Goal: Transaction & Acquisition: Purchase product/service

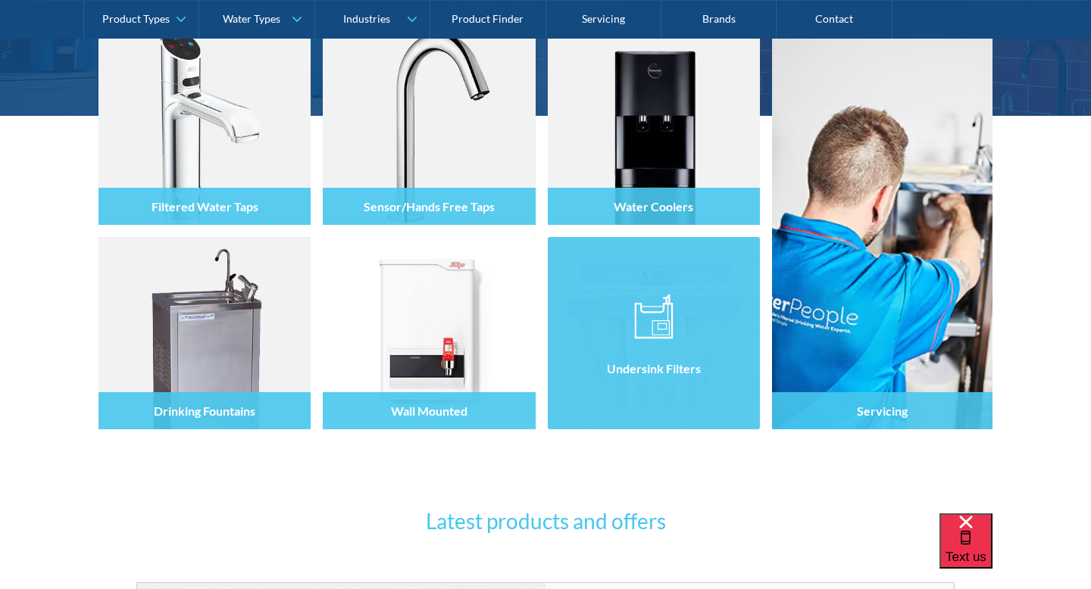
click at [698, 327] on div at bounding box center [654, 347] width 212 height 91
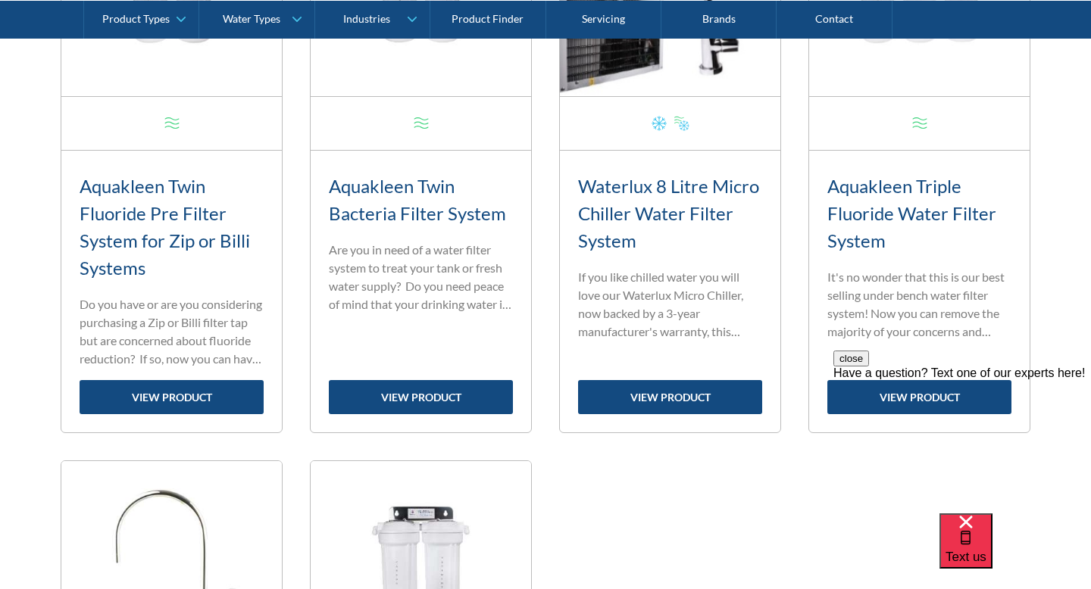
scroll to position [1424, 0]
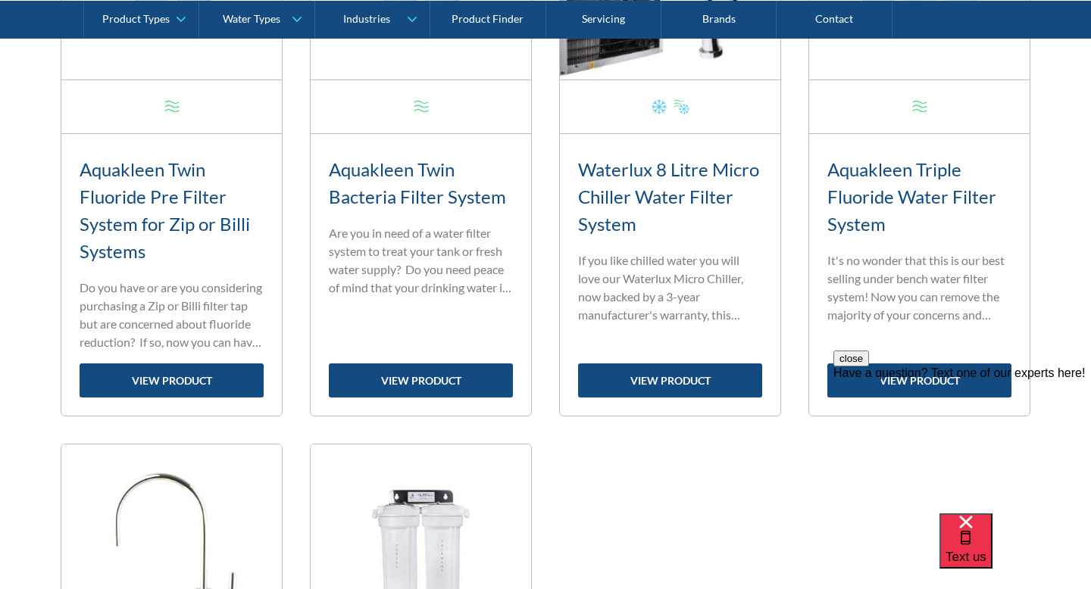
click at [868, 374] on div "close Have a question? Text one of our experts here!" at bounding box center [962, 442] width 258 height 182
click at [895, 385] on div "close Have a question? Text one of our experts here!" at bounding box center [962, 442] width 258 height 182
click at [869, 367] on button "close" at bounding box center [851, 359] width 36 height 16
click at [937, 377] on link "view product" at bounding box center [919, 381] width 184 height 34
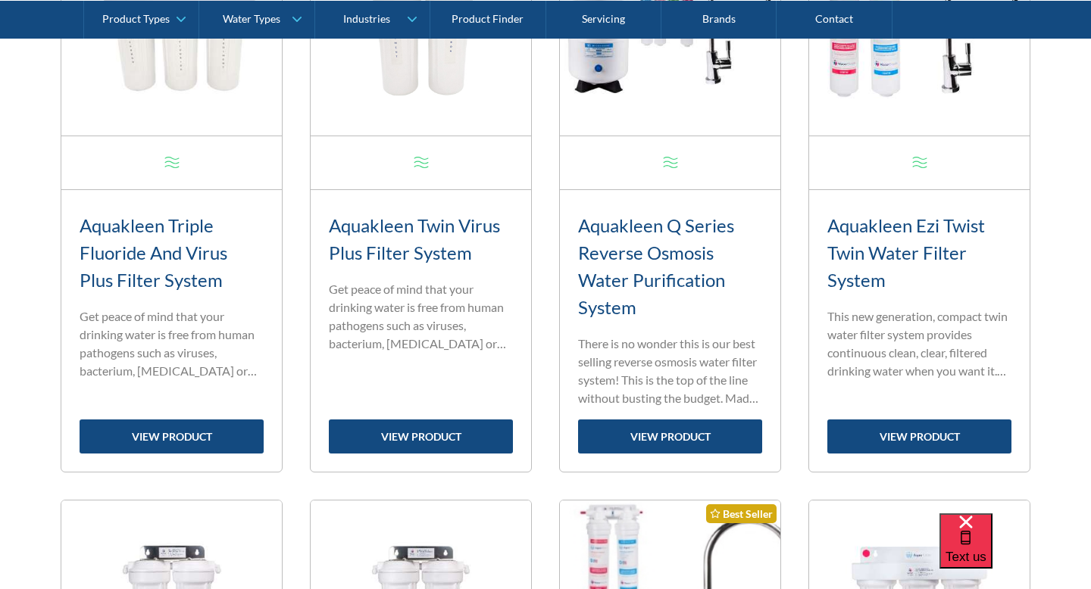
scroll to position [774, 0]
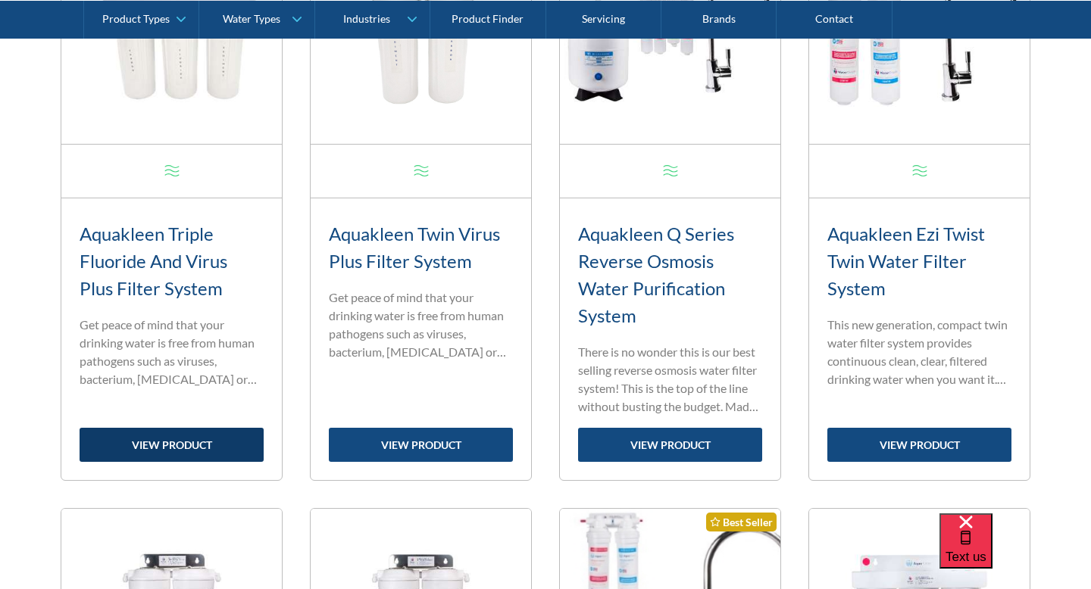
click at [132, 438] on link "view product" at bounding box center [172, 445] width 184 height 34
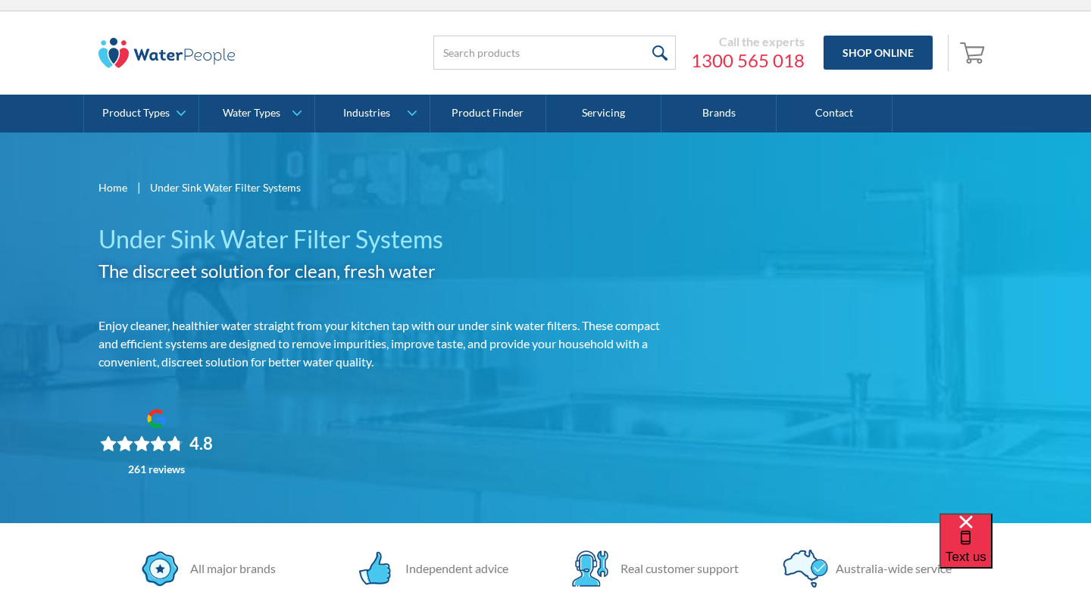
scroll to position [20, 0]
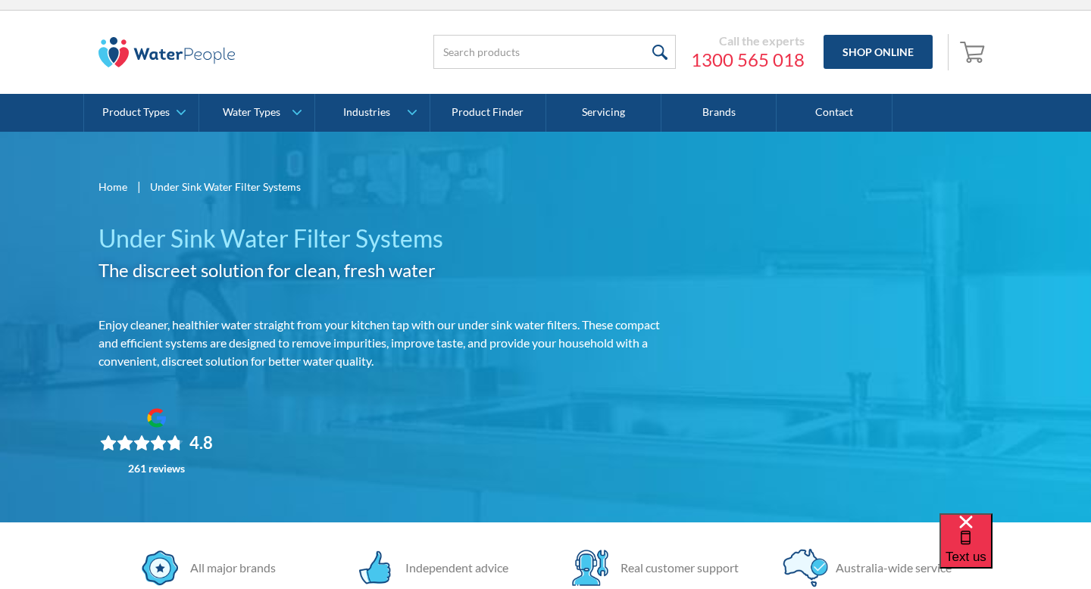
click at [152, 53] on img at bounding box center [166, 52] width 136 height 30
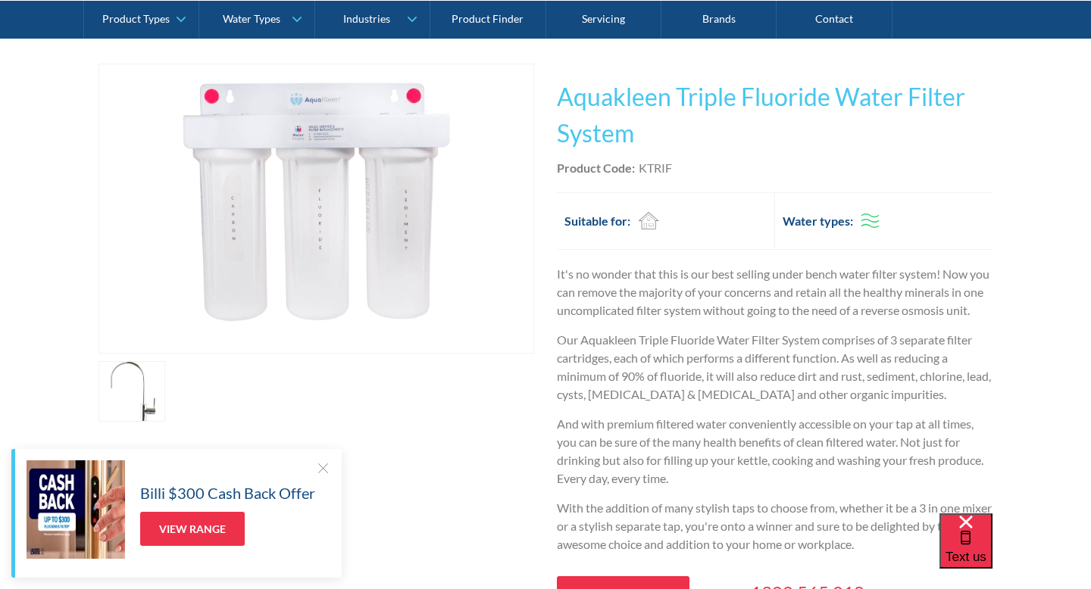
scroll to position [283, 0]
click at [323, 468] on div at bounding box center [322, 468] width 15 height 15
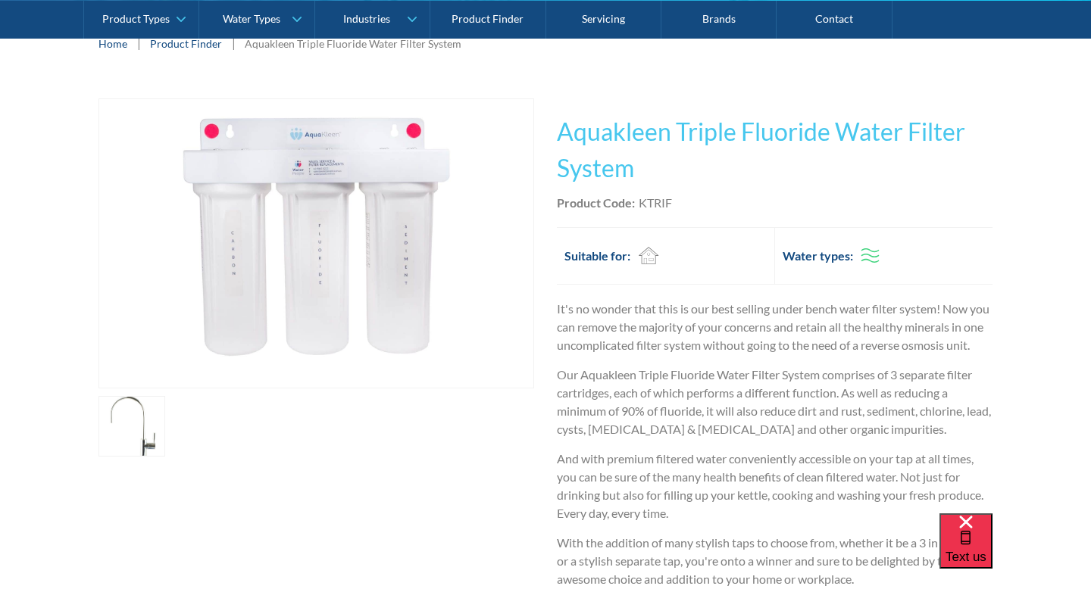
scroll to position [244, 0]
click at [398, 316] on img "open lightbox" at bounding box center [316, 245] width 434 height 289
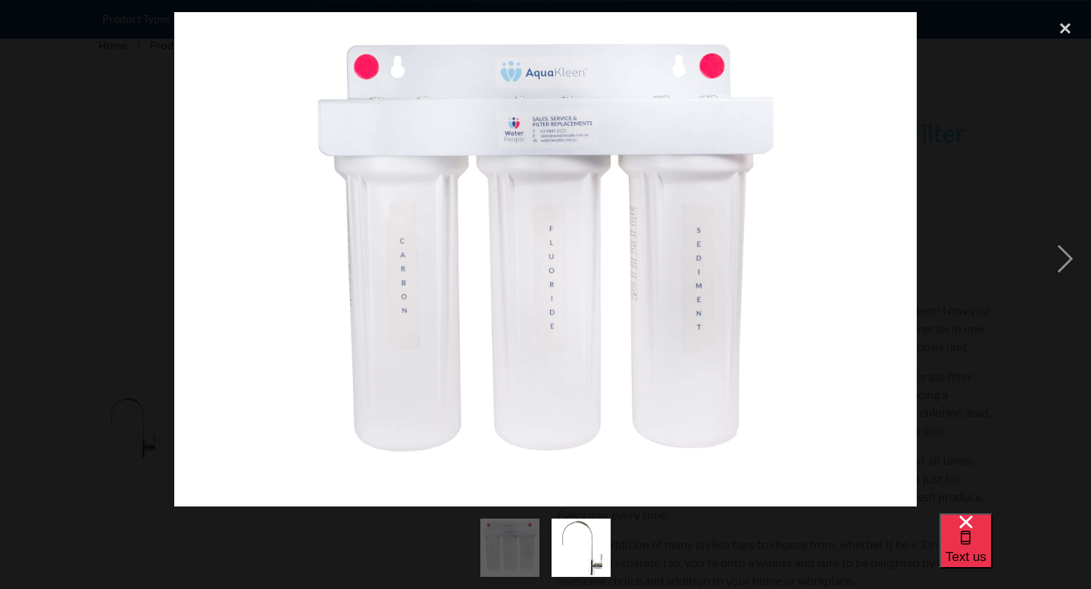
click at [150, 261] on div at bounding box center [545, 260] width 1091 height 496
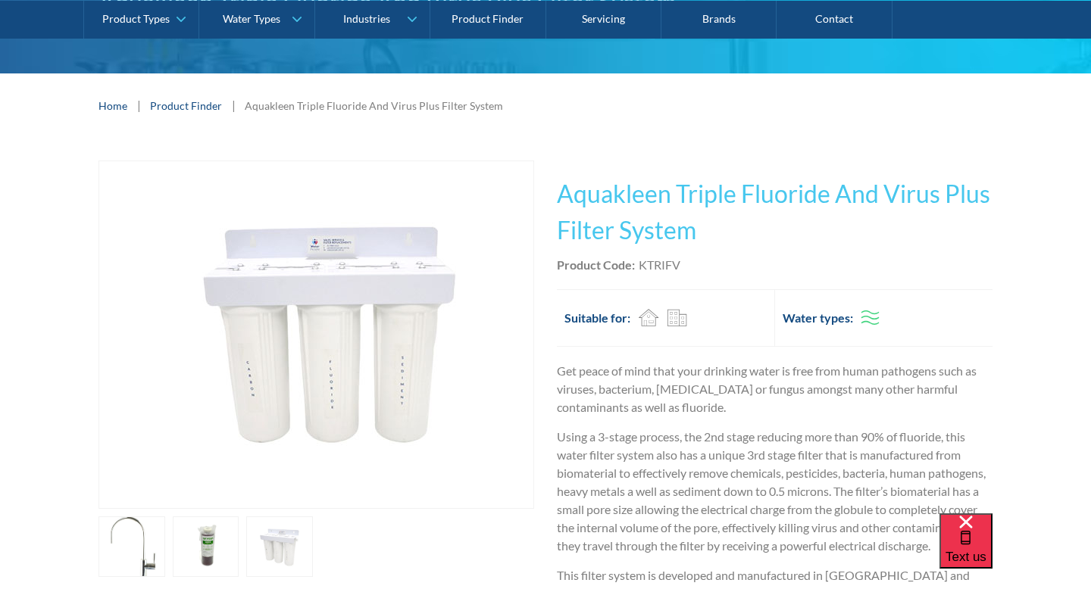
click at [245, 383] on img "open lightbox" at bounding box center [317, 334] width 364 height 347
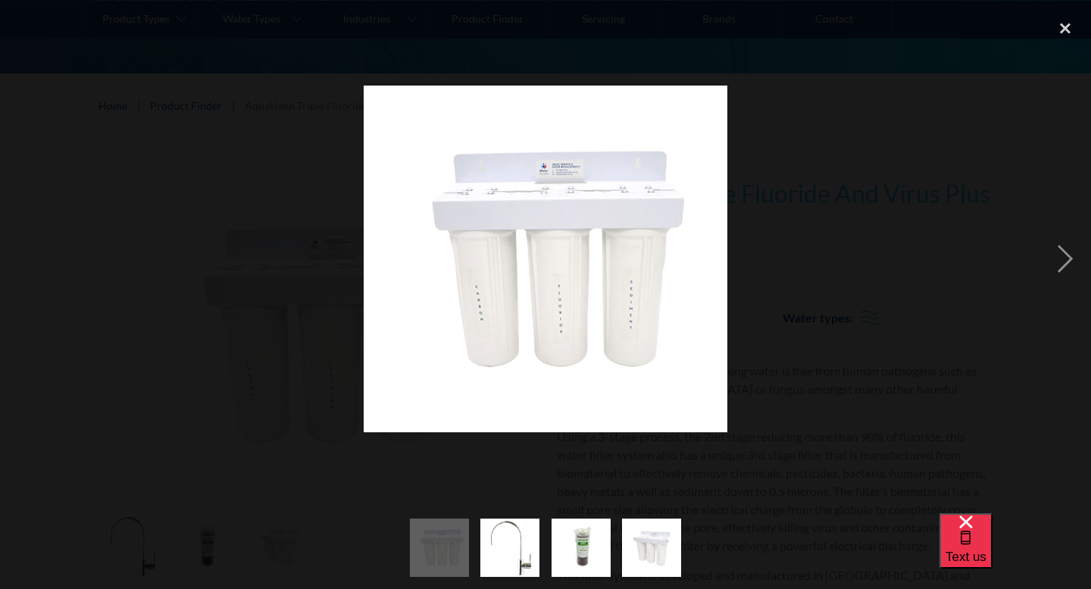
click at [30, 273] on div "previous image" at bounding box center [26, 260] width 52 height 496
click at [43, 246] on div "previous image" at bounding box center [26, 260] width 52 height 496
click at [1065, 20] on div "close lightbox" at bounding box center [1066, 28] width 52 height 33
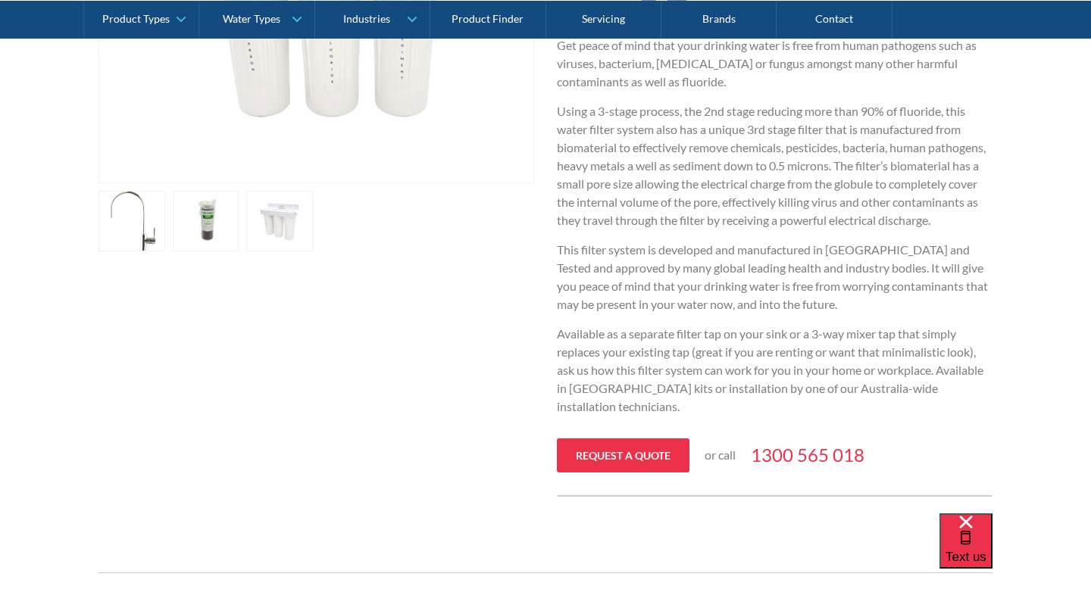
scroll to position [521, 0]
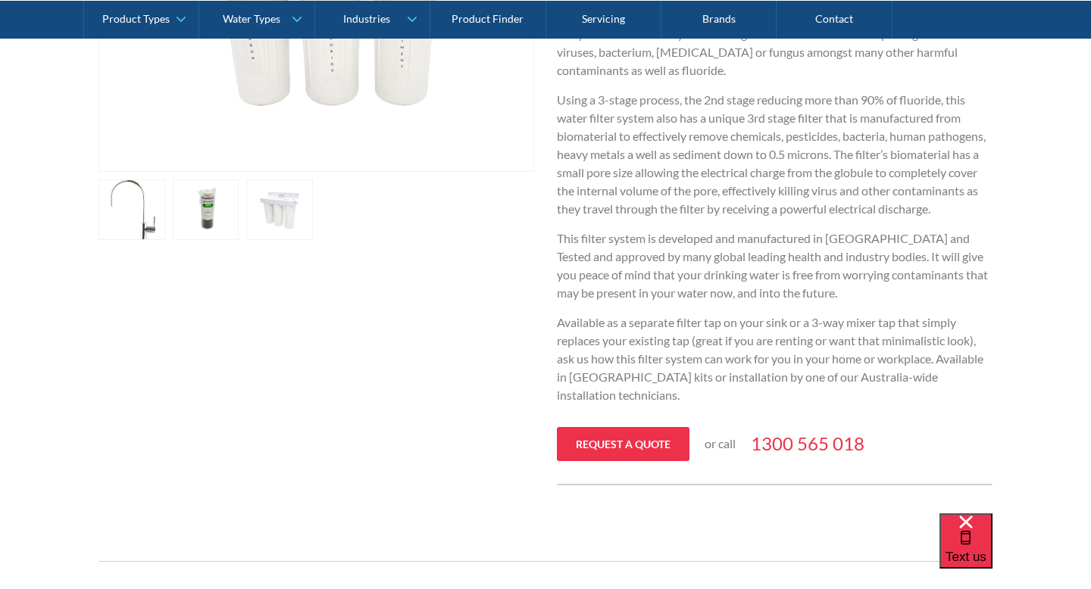
click at [165, 205] on link "open lightbox" at bounding box center [131, 210] width 67 height 61
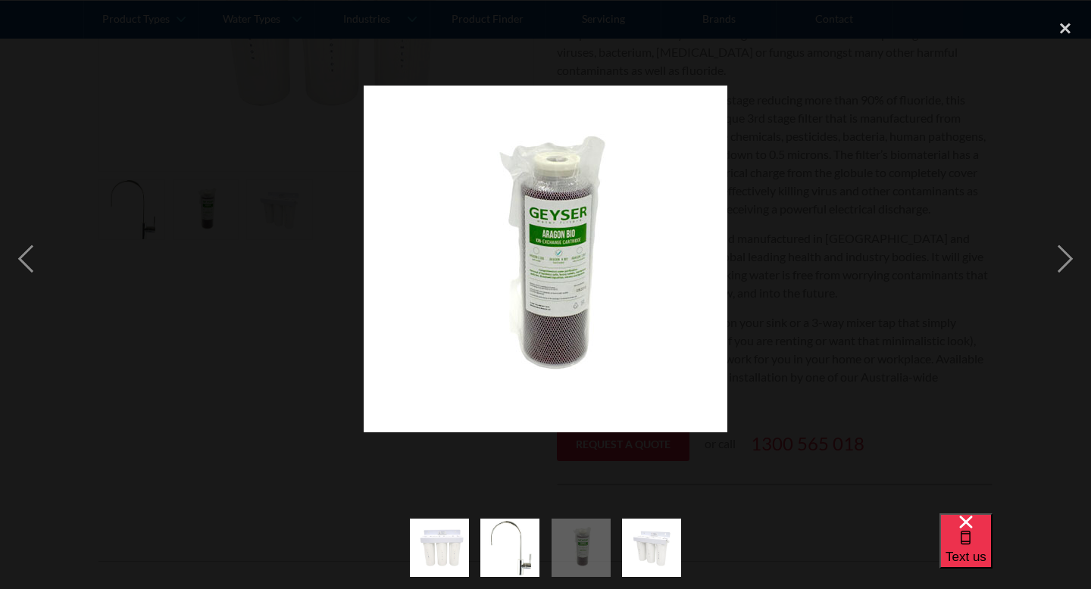
click at [1020, 199] on div at bounding box center [545, 260] width 1091 height 496
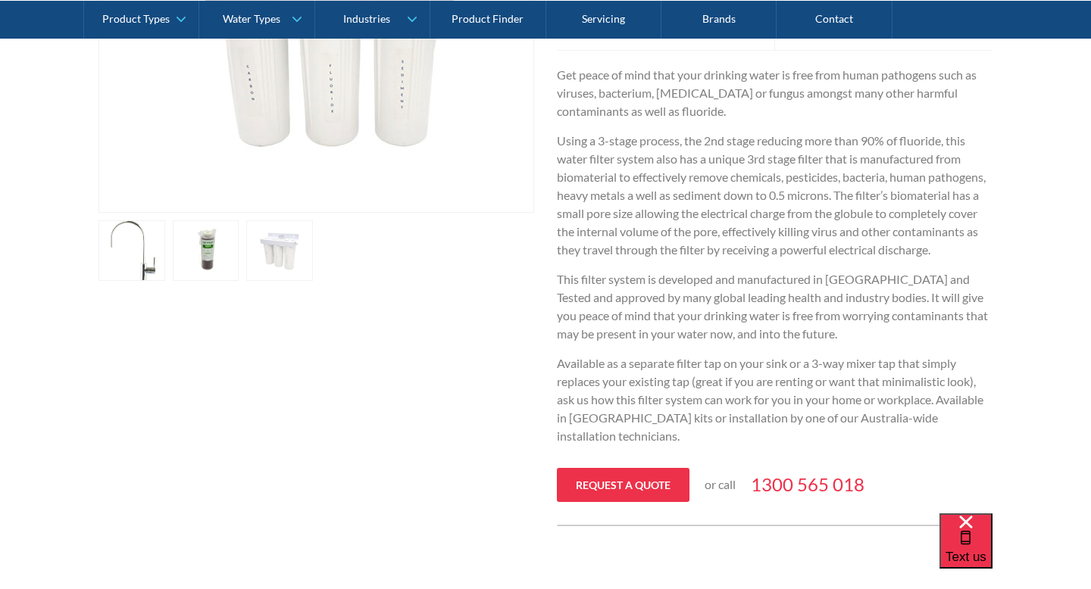
scroll to position [478, 0]
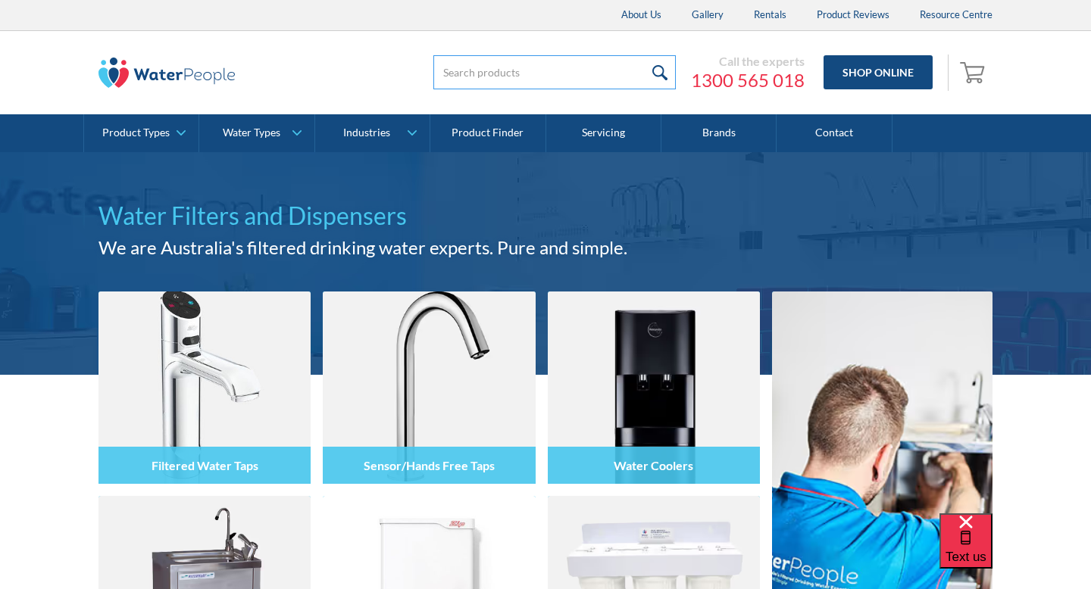
click at [494, 68] on input "search" at bounding box center [554, 72] width 242 height 34
type input "filters"
click at [643, 55] on input "submit" at bounding box center [659, 72] width 33 height 34
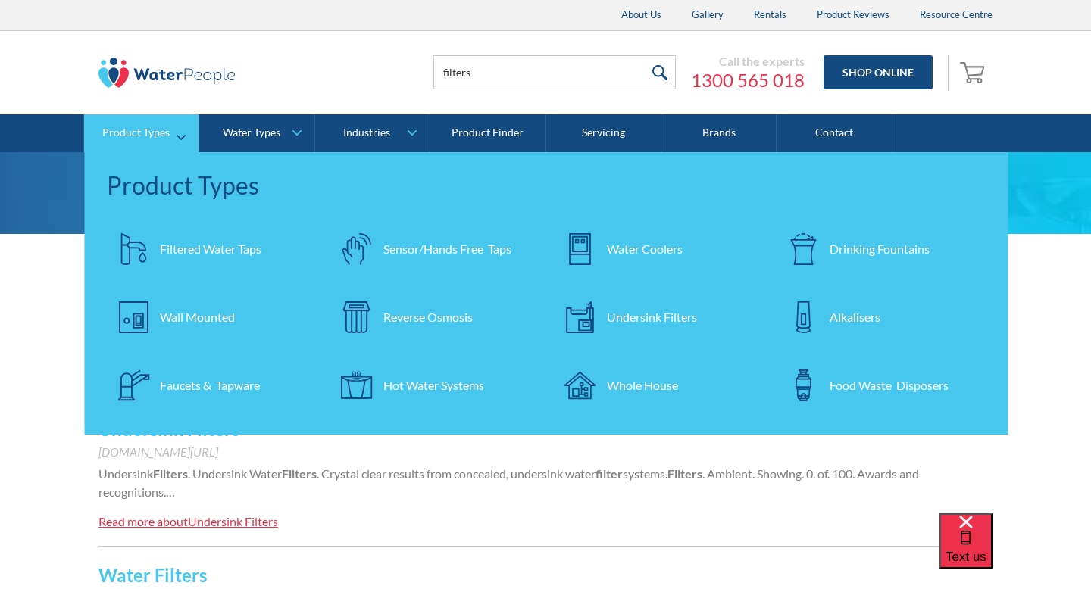
click at [362, 324] on img at bounding box center [357, 318] width 32 height 32
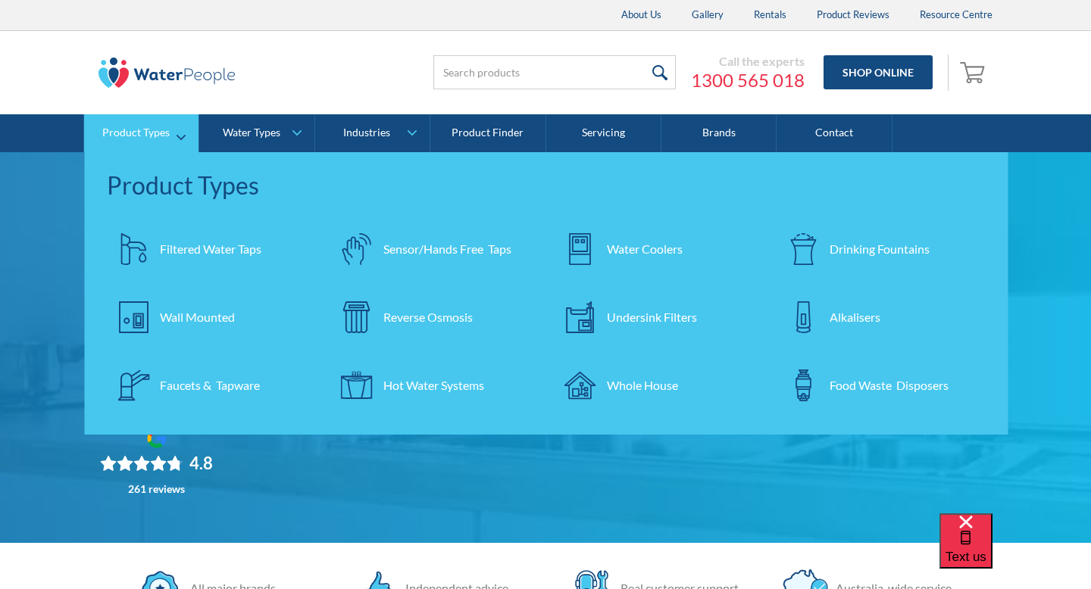
click at [647, 316] on div "Undersink Filters" at bounding box center [652, 317] width 90 height 18
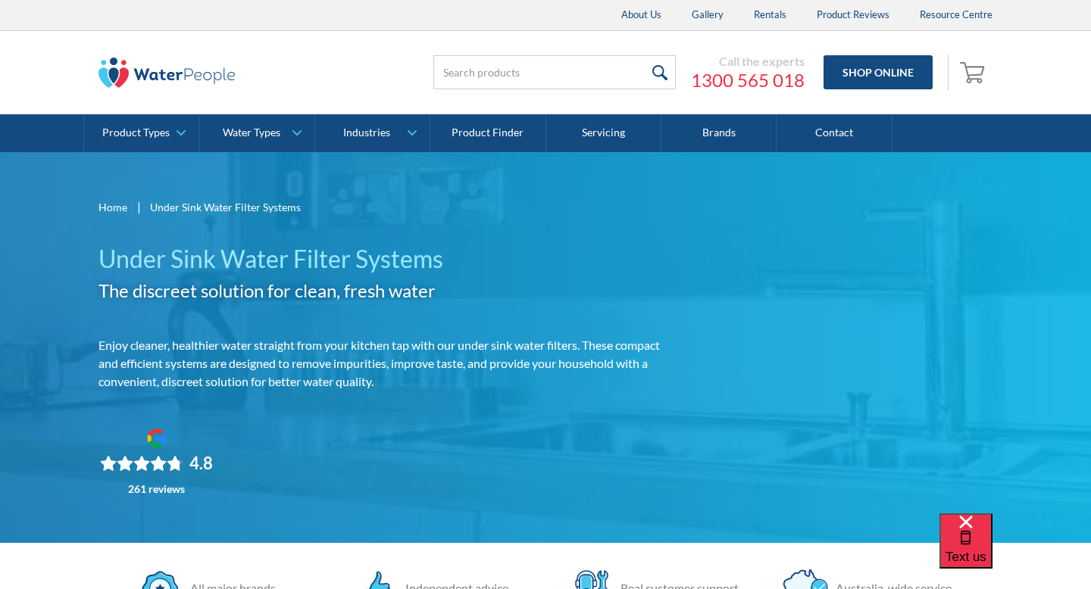
scroll to position [1, 0]
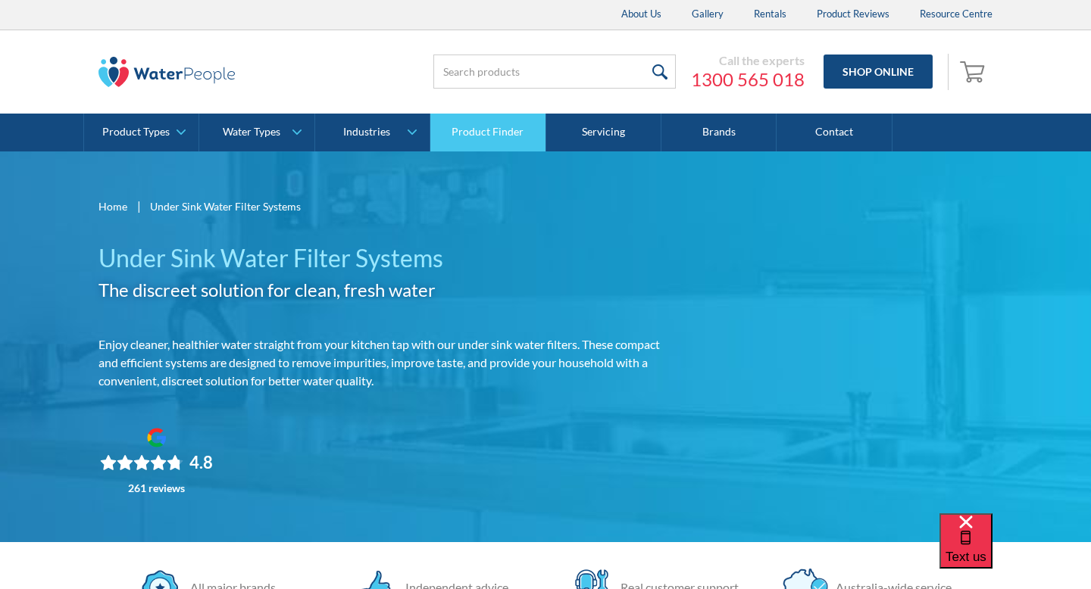
click at [498, 133] on link "Product Finder" at bounding box center [487, 133] width 115 height 38
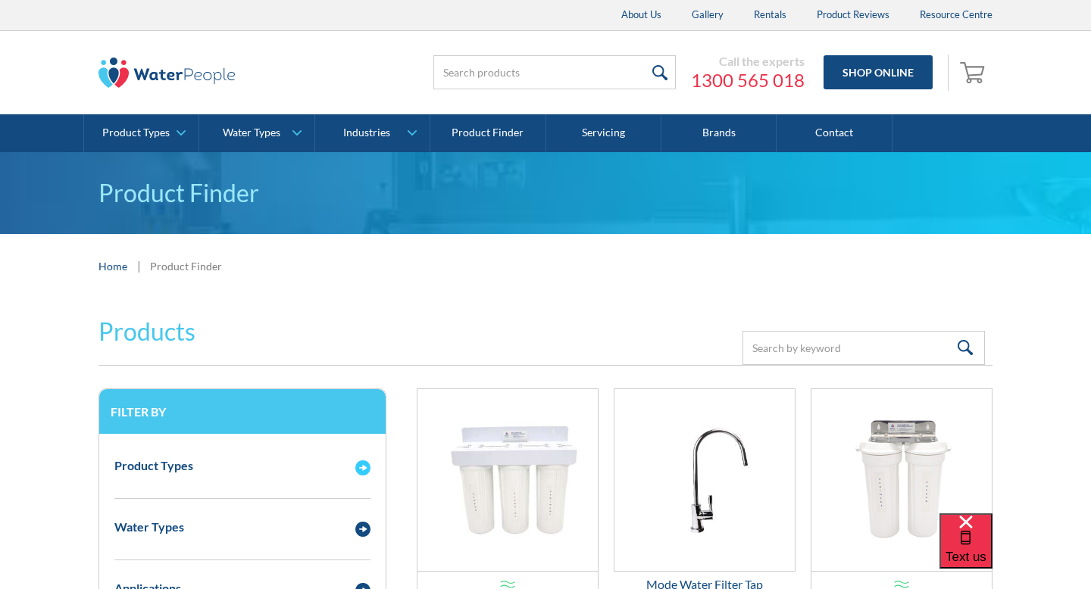
click at [233, 467] on div "Product Types" at bounding box center [227, 466] width 241 height 19
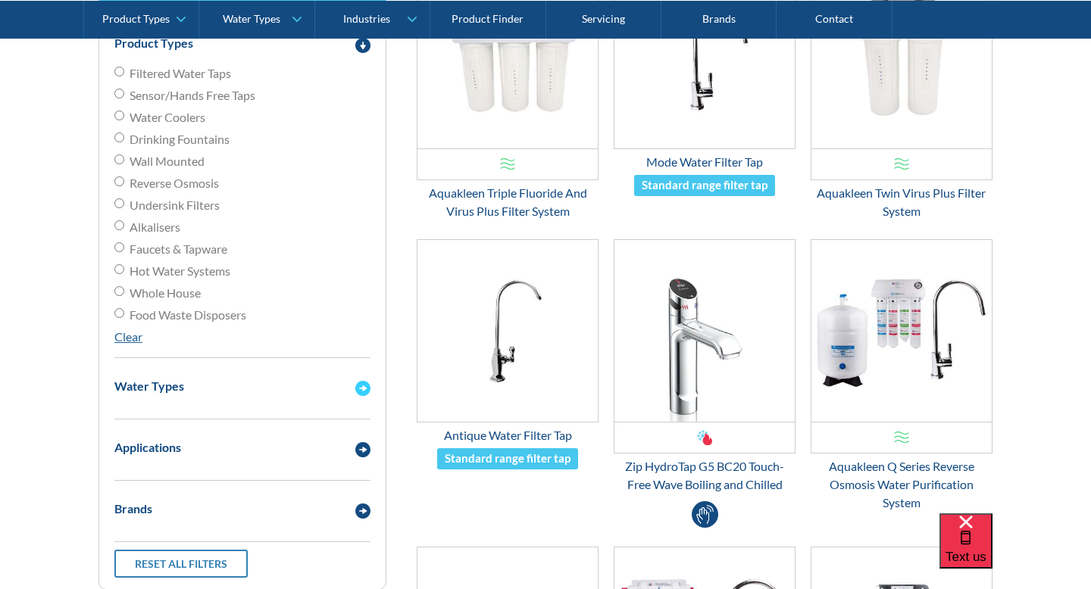
scroll to position [437, 0]
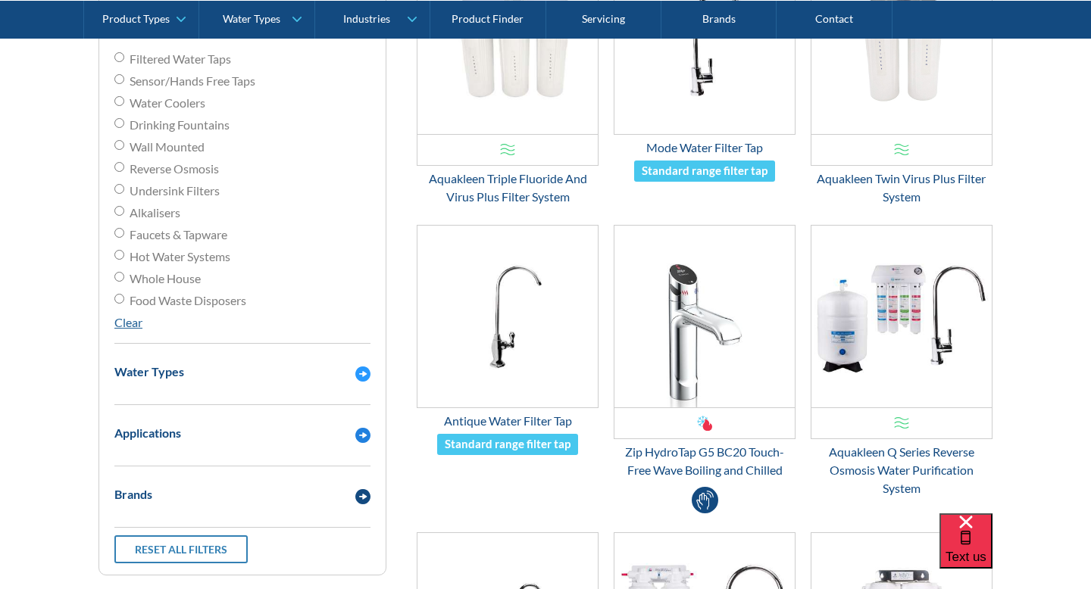
click at [149, 427] on div "Applications" at bounding box center [147, 433] width 67 height 18
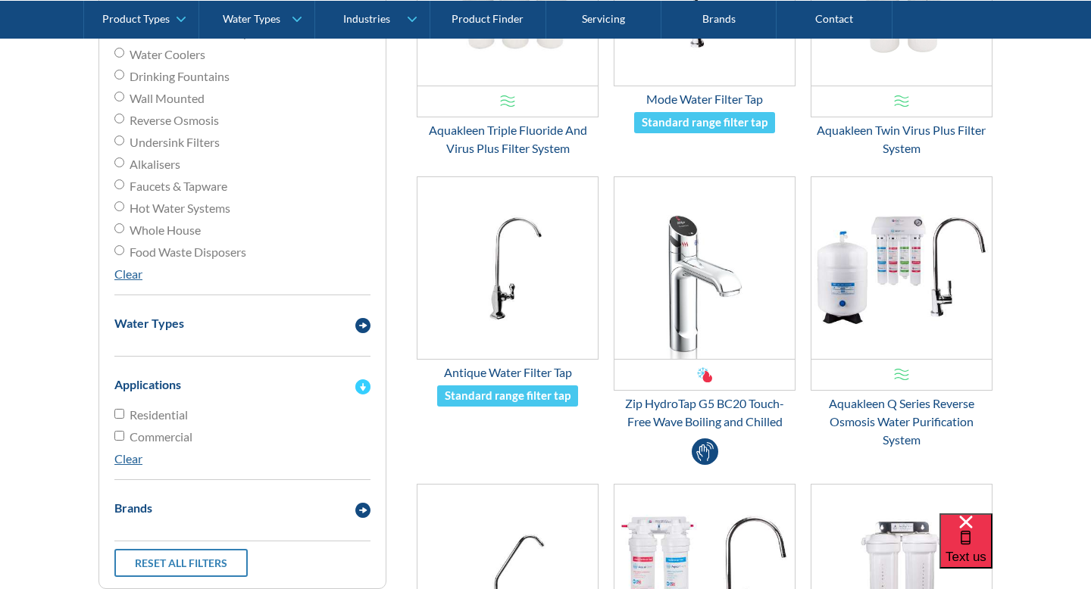
scroll to position [489, 0]
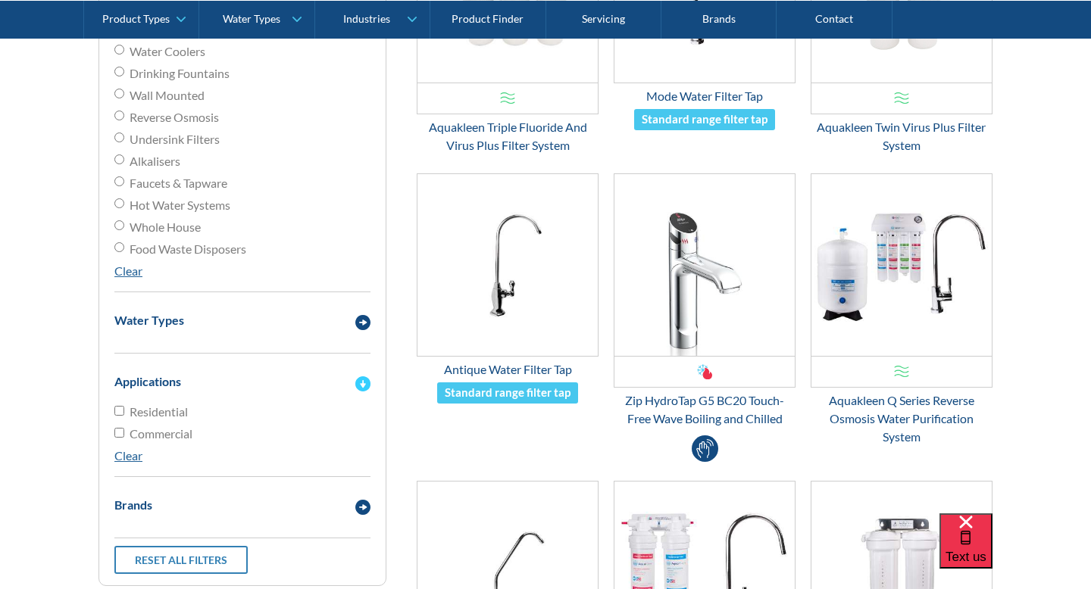
click at [158, 365] on div "Applications" at bounding box center [242, 382] width 271 height 42
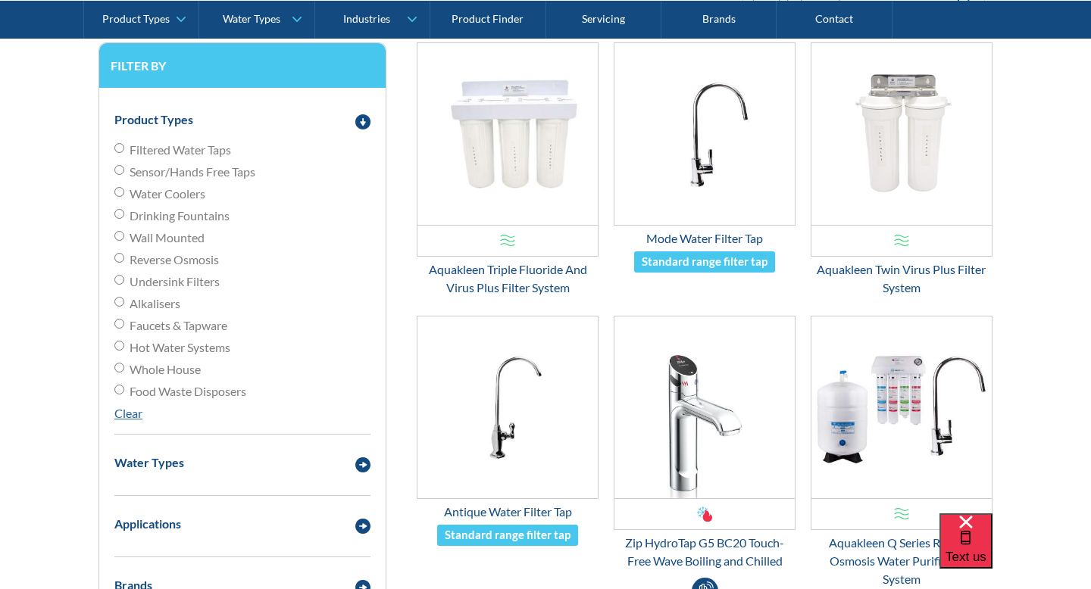
scroll to position [300, 0]
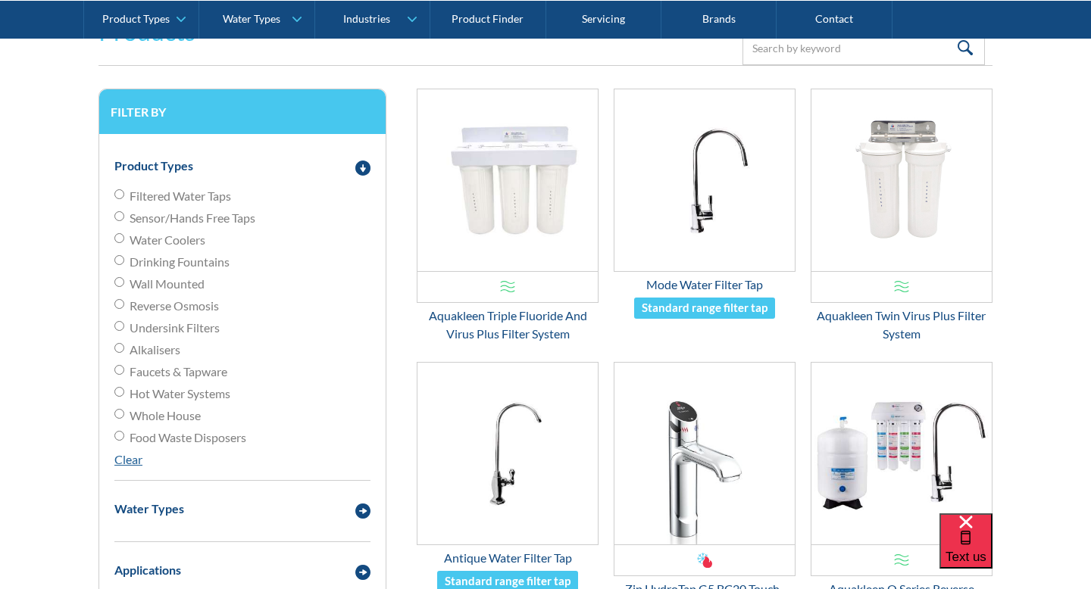
click at [180, 324] on span "Undersink Filters" at bounding box center [175, 328] width 90 height 18
click at [124, 324] on input "Undersink Filters" at bounding box center [119, 326] width 10 height 10
radio input "true"
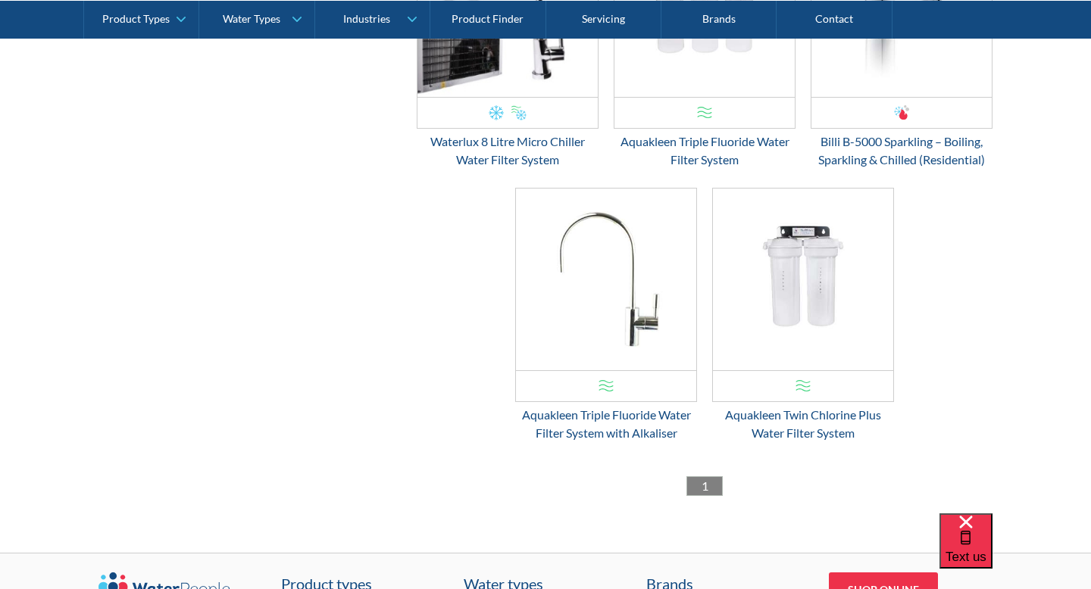
scroll to position [1146, 0]
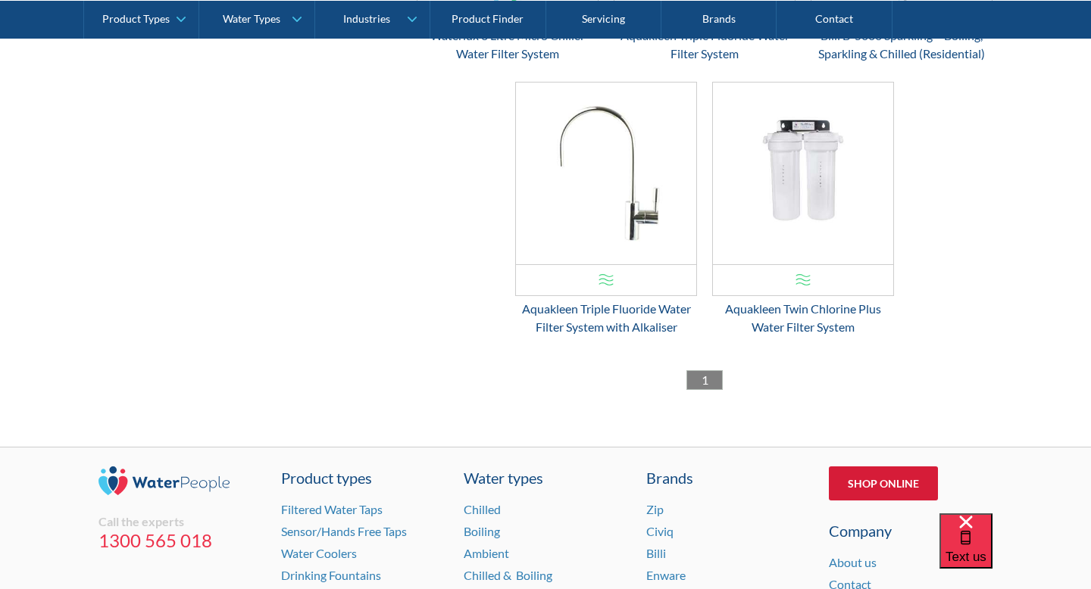
click at [902, 501] on link "Shop Online" at bounding box center [883, 484] width 109 height 34
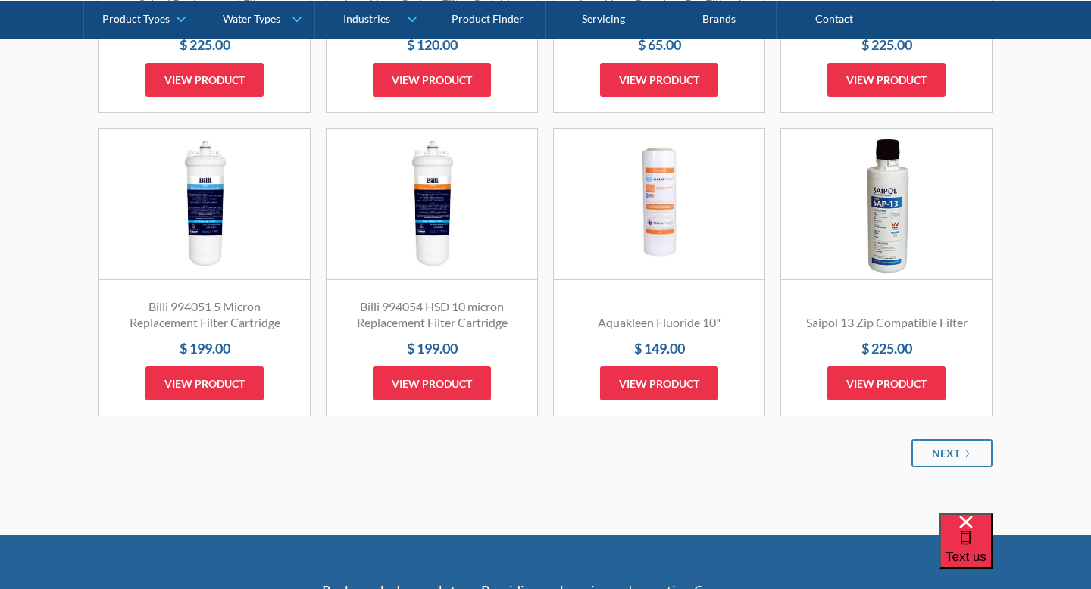
scroll to position [1766, 0]
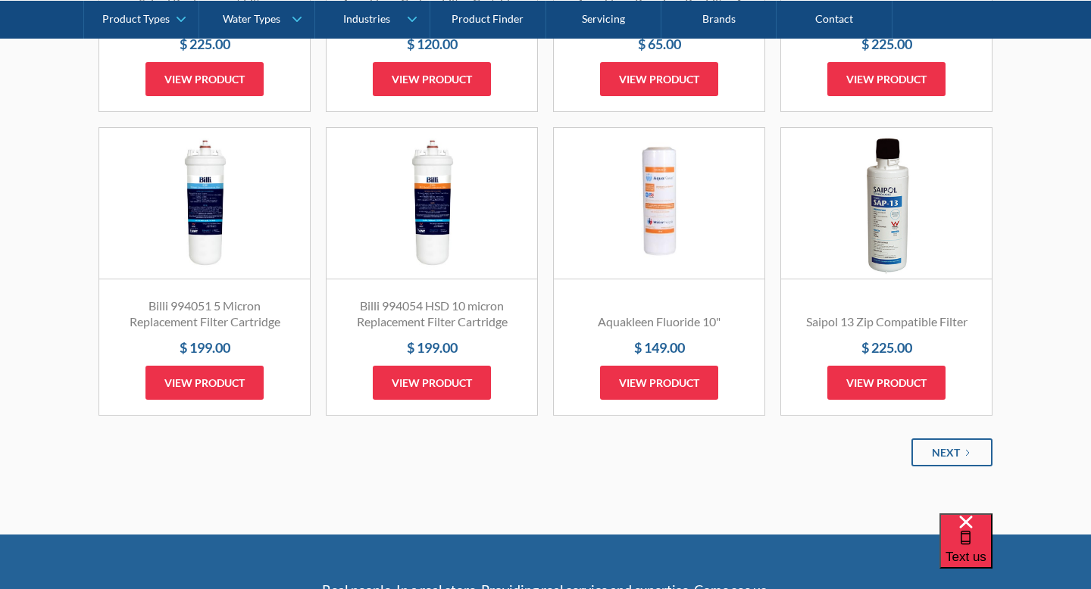
click at [942, 445] on div "Next" at bounding box center [946, 453] width 28 height 16
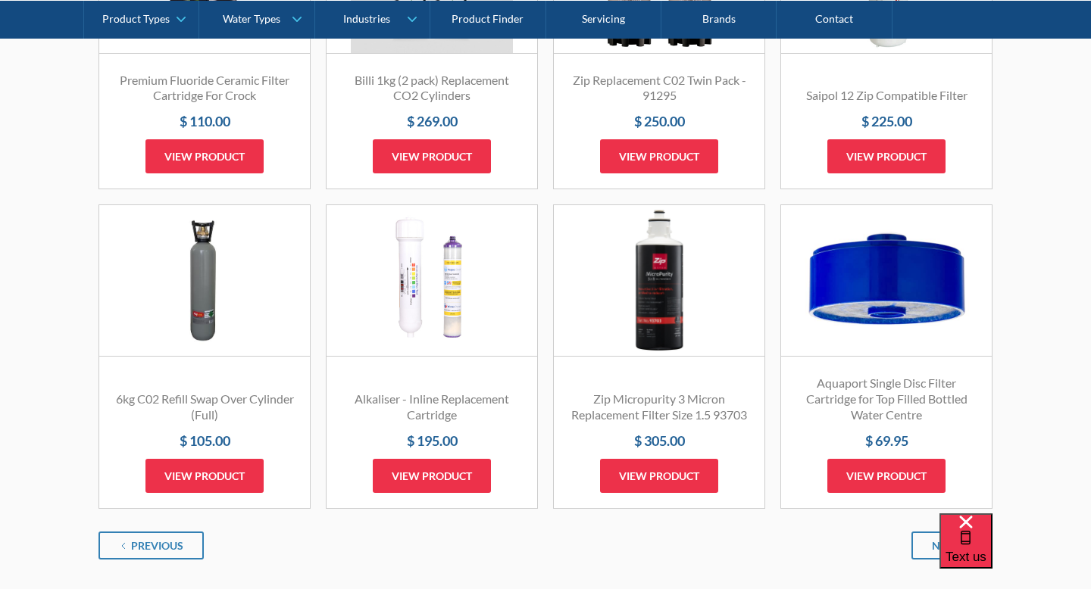
scroll to position [1765, 0]
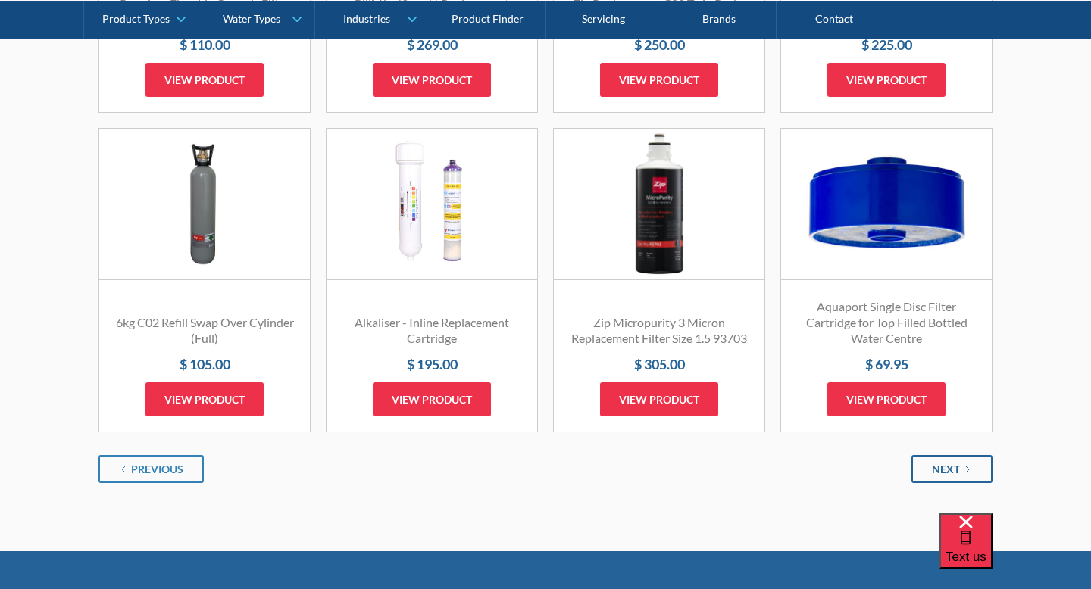
click at [922, 480] on link "Next" at bounding box center [951, 469] width 81 height 28
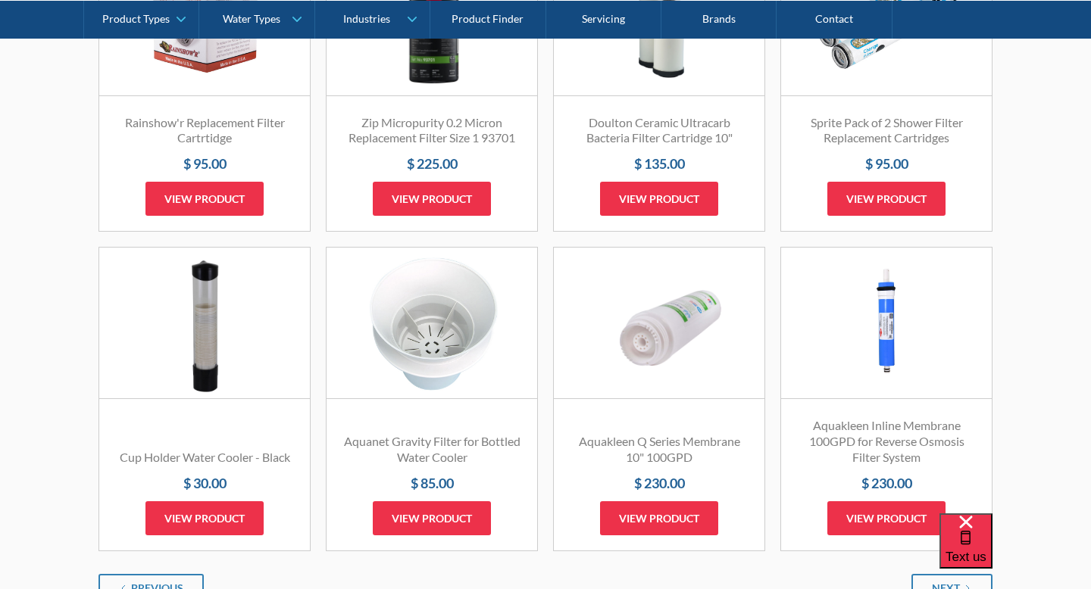
scroll to position [1801, 0]
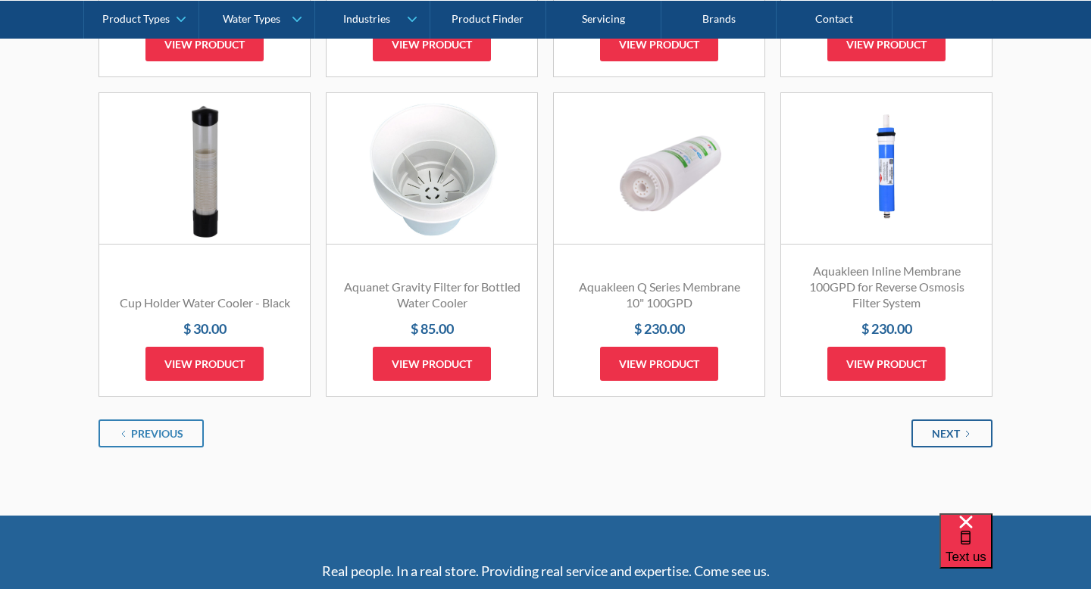
click at [958, 441] on div "Next" at bounding box center [946, 434] width 28 height 16
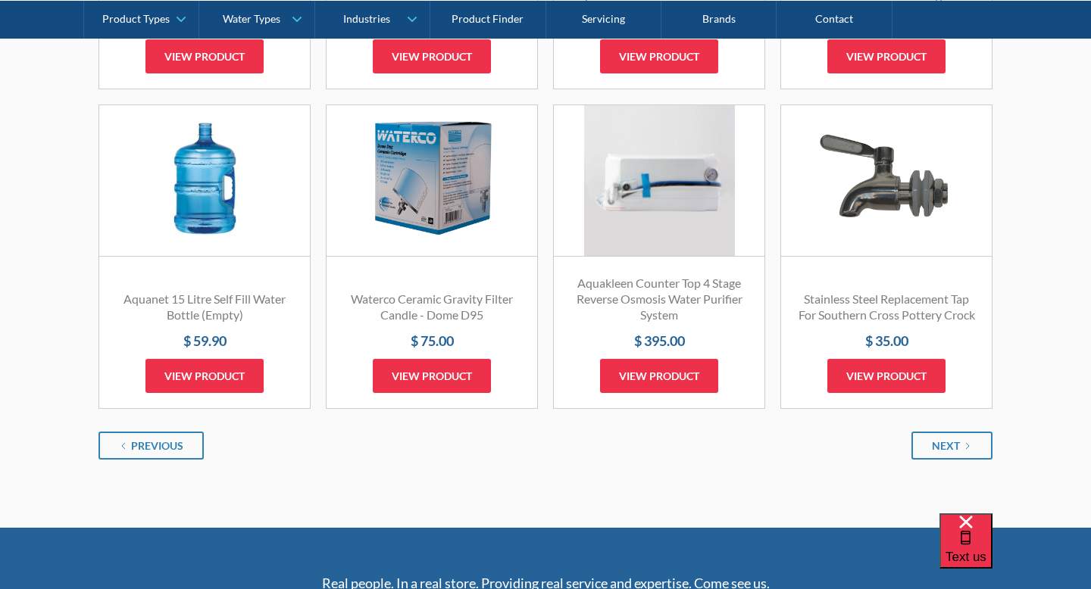
scroll to position [1787, 0]
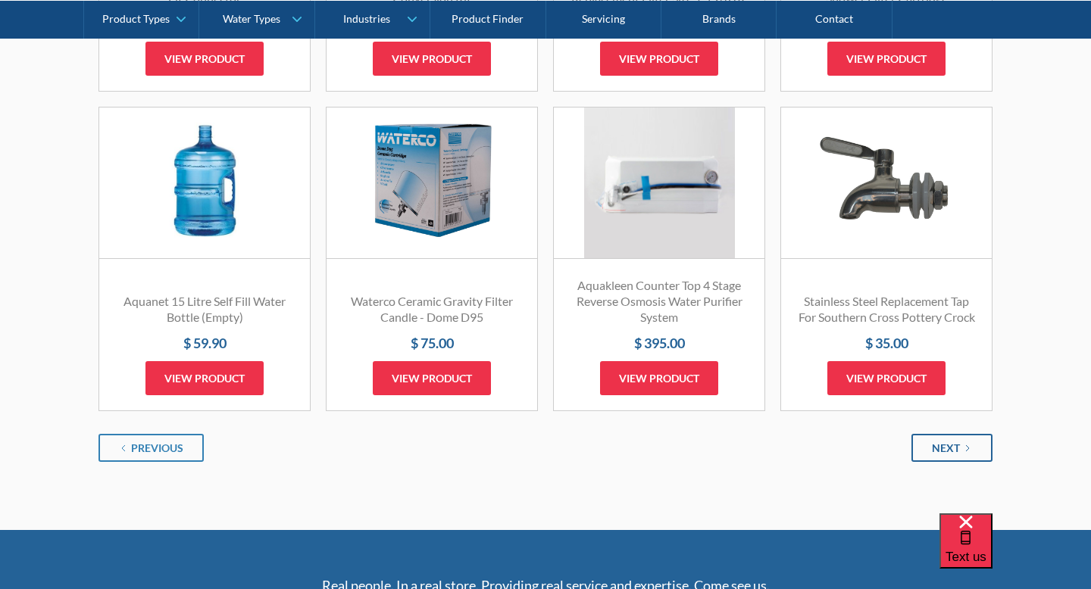
click at [928, 462] on link "Next" at bounding box center [951, 448] width 81 height 28
